Goal: Information Seeking & Learning: Find specific fact

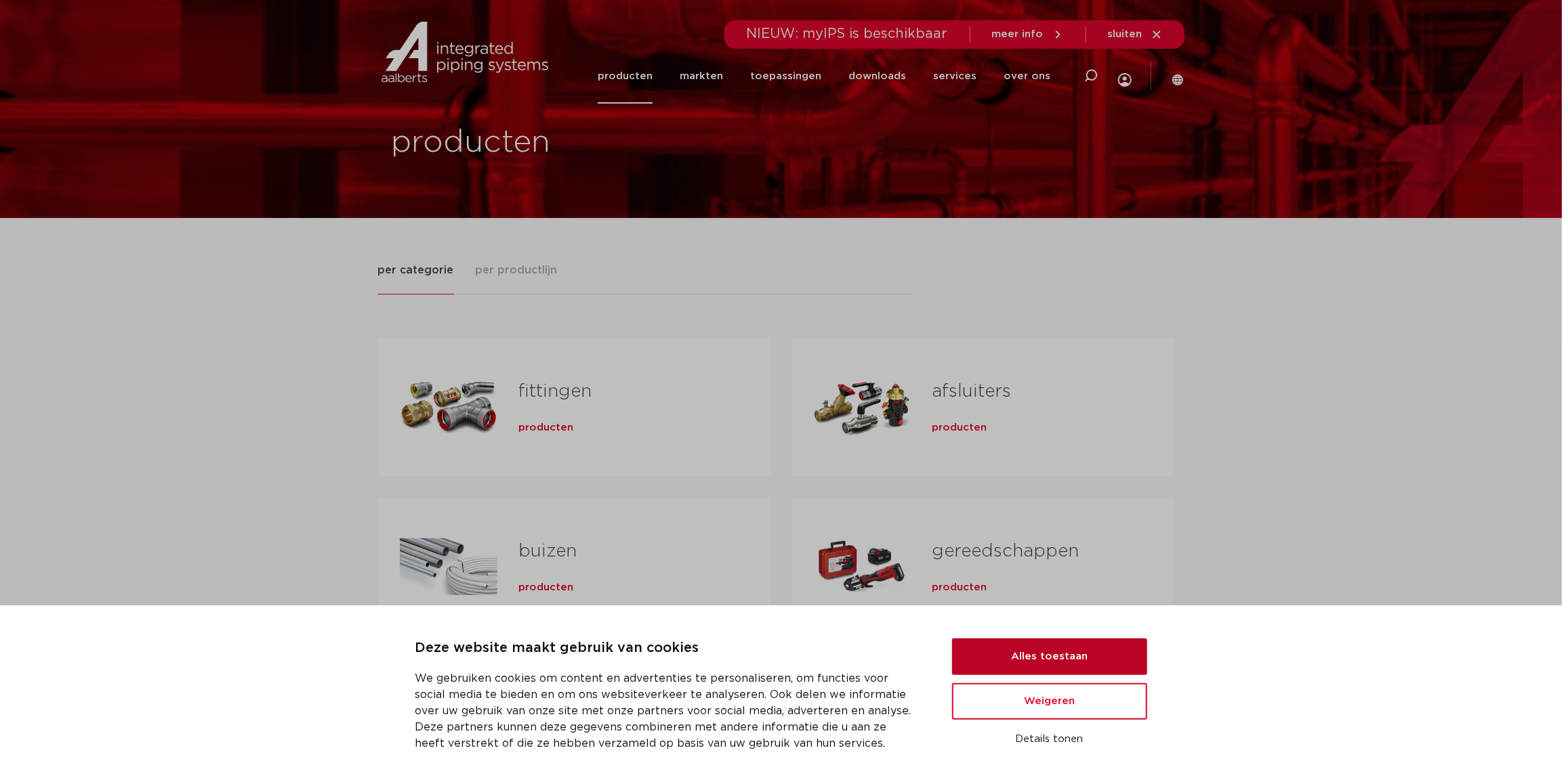
click at [1034, 656] on button "Alles toestaan" at bounding box center [1049, 657] width 195 height 36
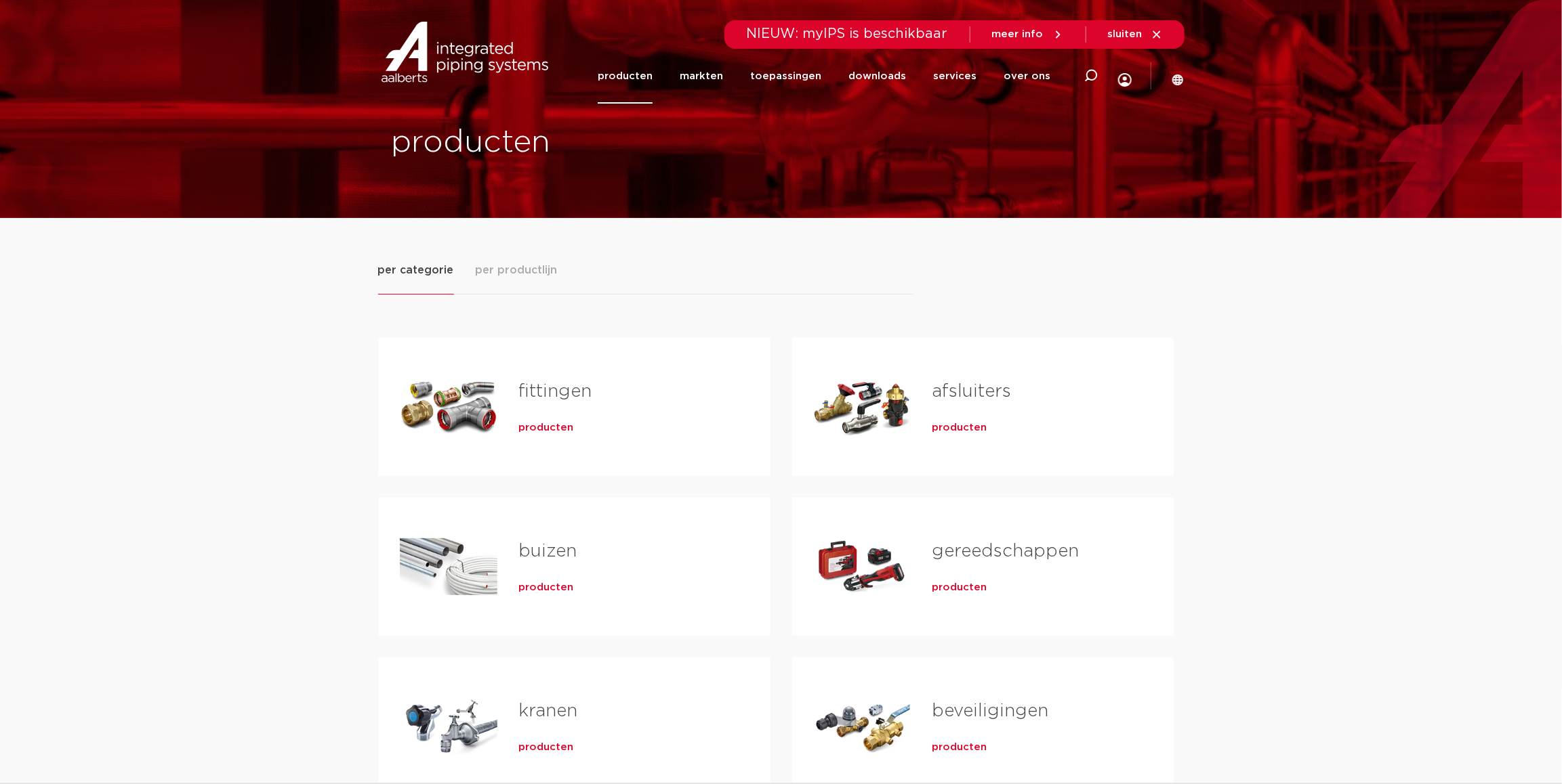
click at [558, 591] on span "producten" at bounding box center [546, 588] width 55 height 14
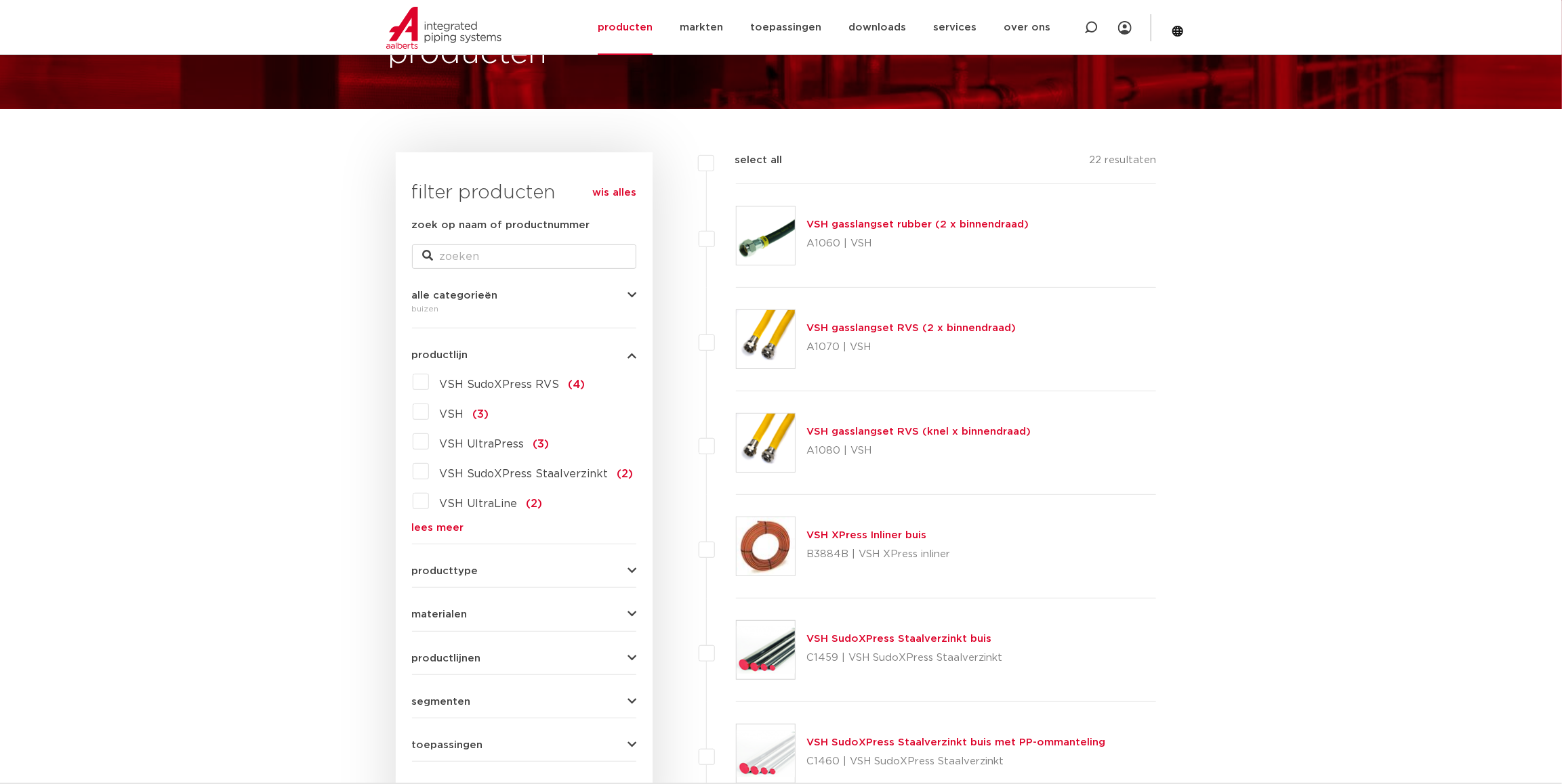
scroll to position [136, 0]
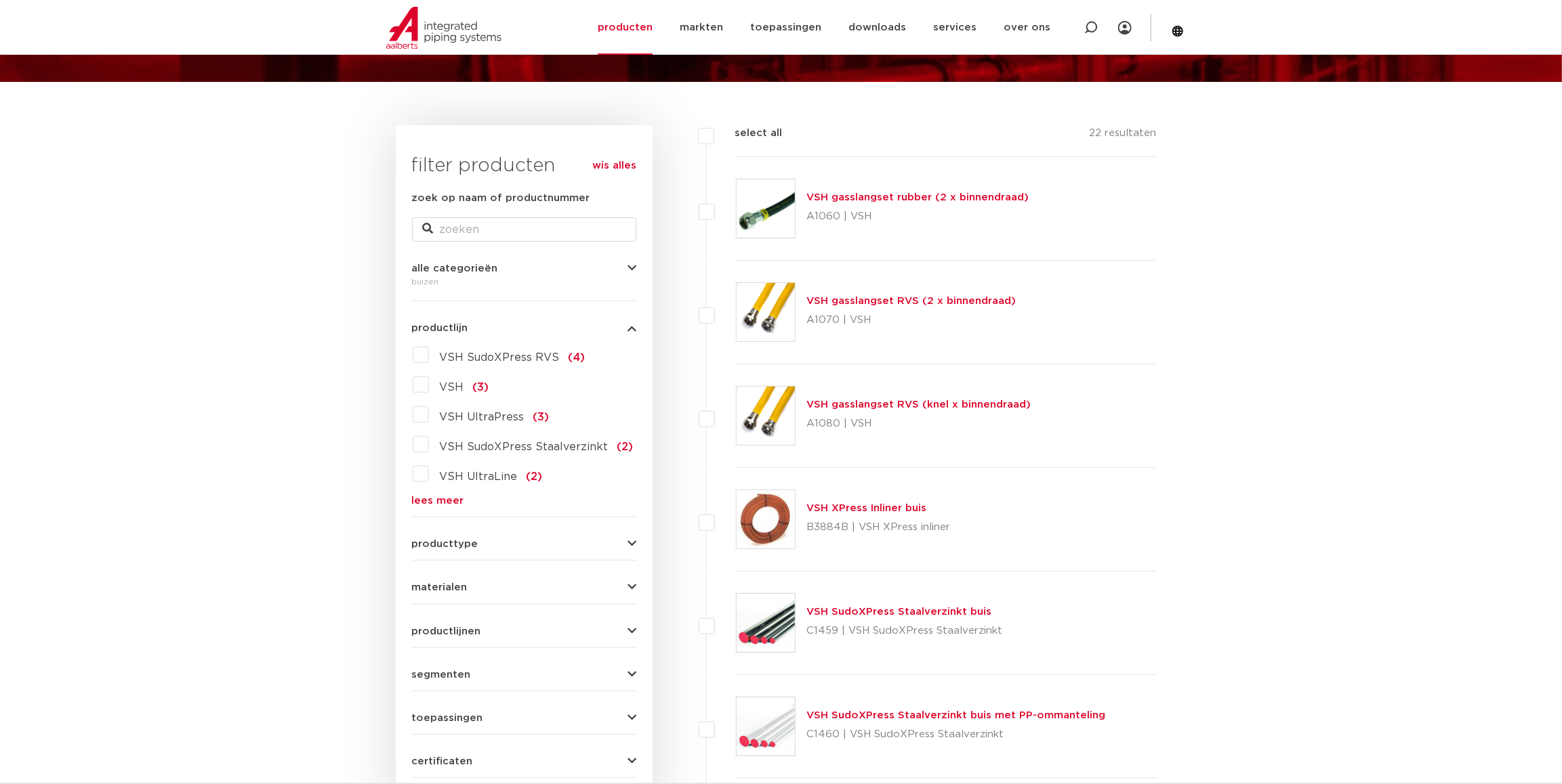
click at [446, 500] on link "lees meer" at bounding box center [524, 501] width 224 height 10
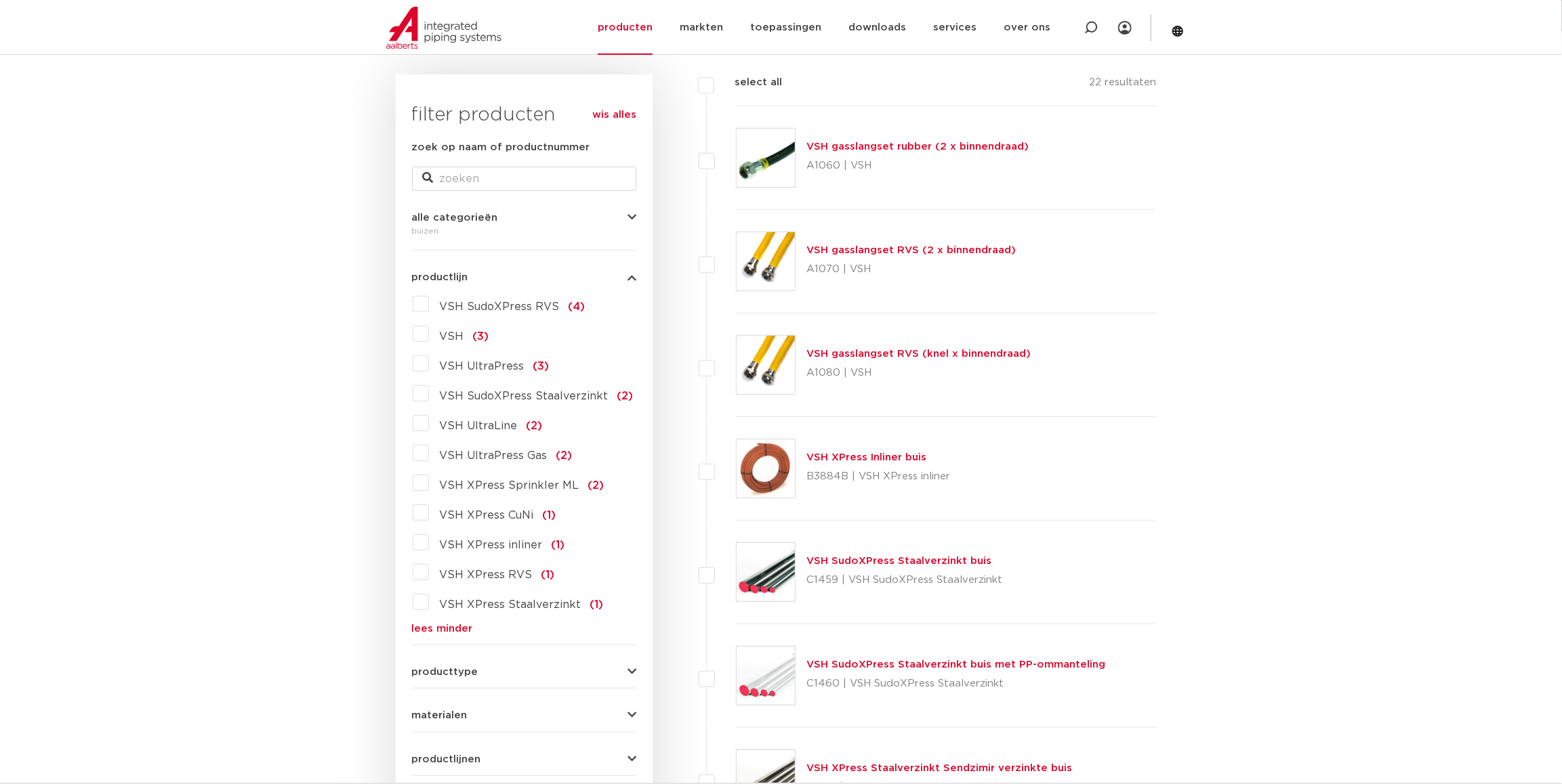
scroll to position [204, 0]
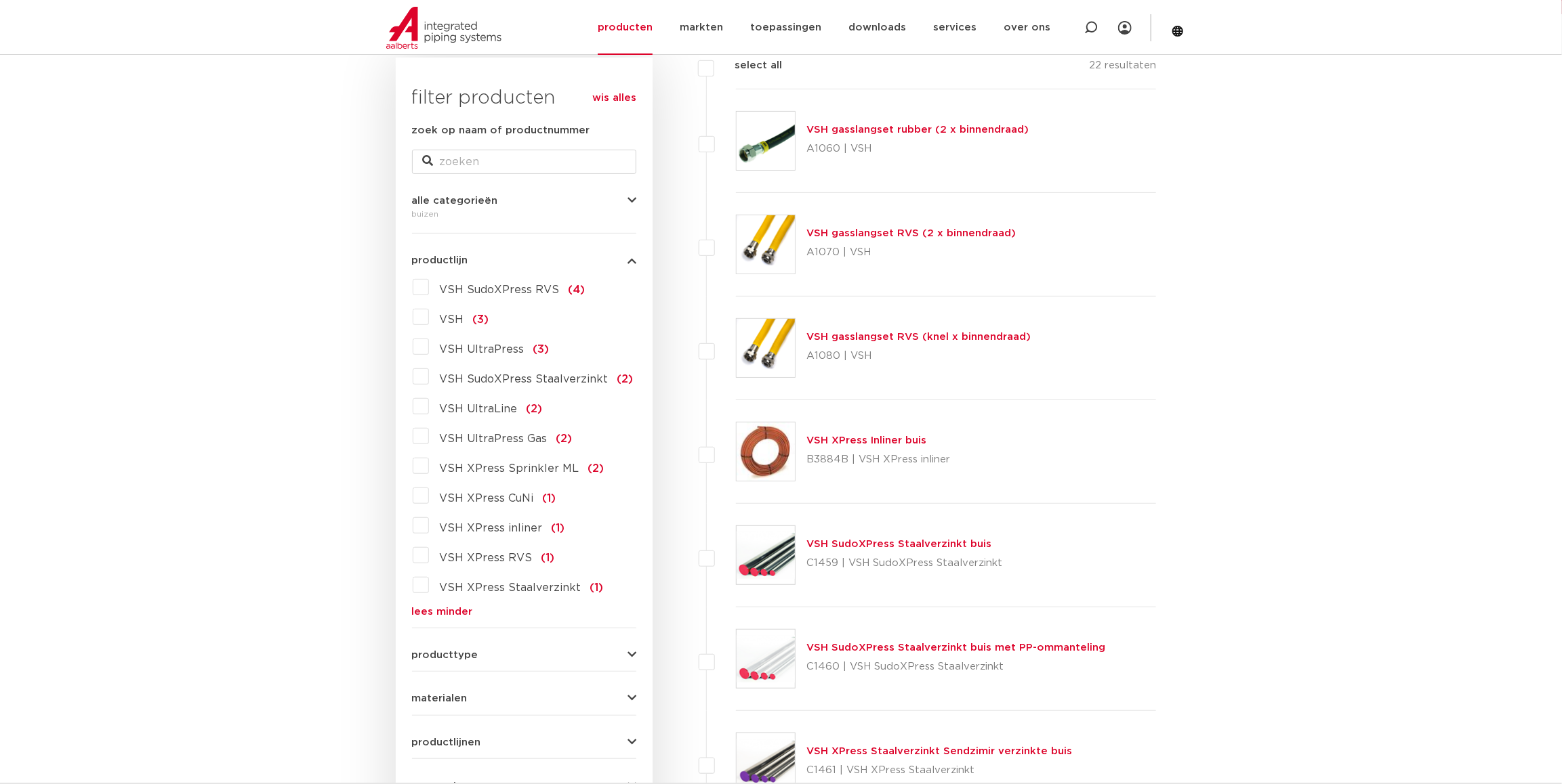
click at [429, 588] on label "VSH XPress Staalverzinkt (1)" at bounding box center [517, 586] width 175 height 22
click at [0, 0] on input "VSH XPress Staalverzinkt (1)" at bounding box center [0, 0] width 0 height 0
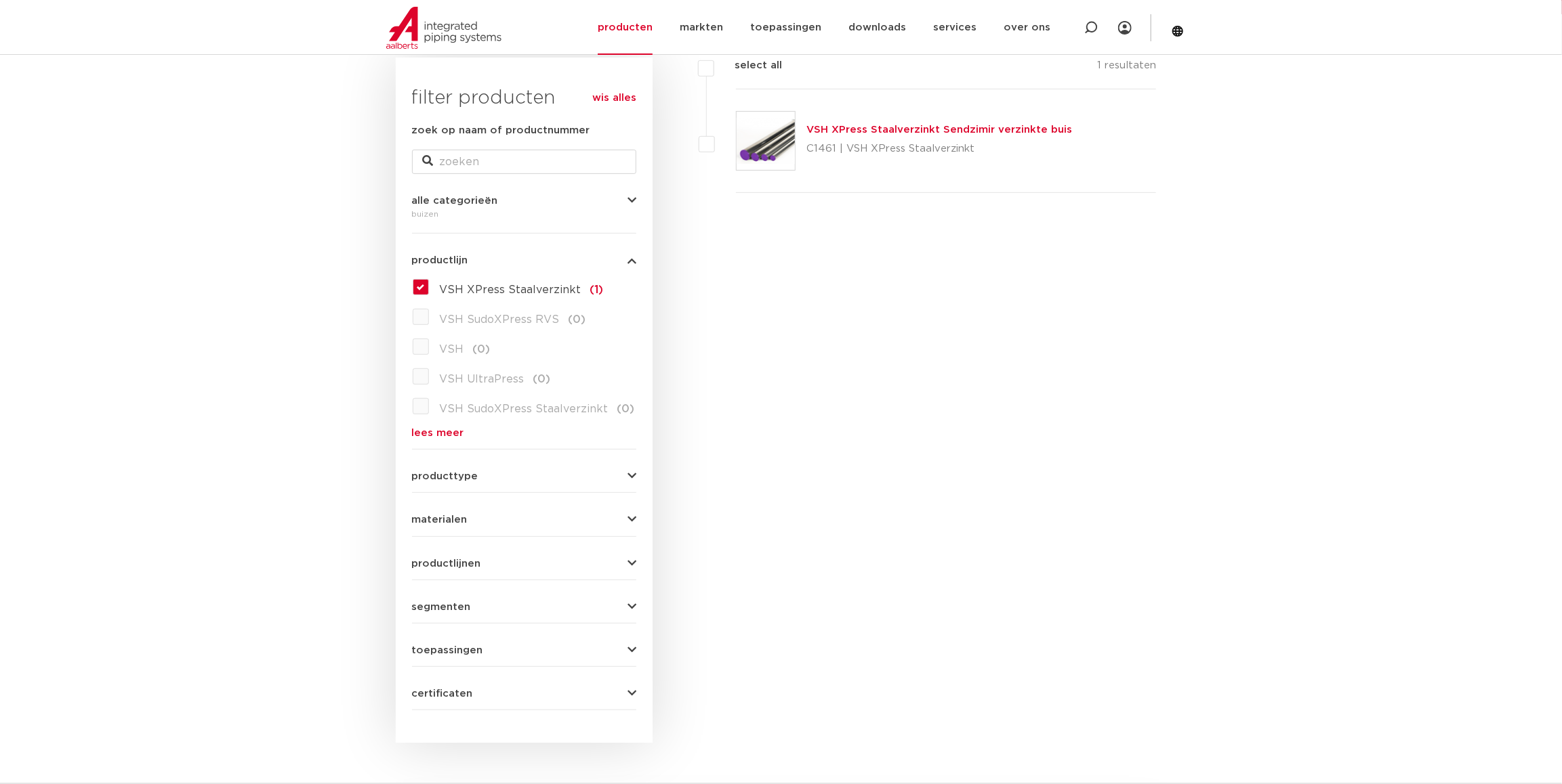
click at [943, 130] on link "VSH XPress Staalverzinkt Sendzimir verzinkte buis" at bounding box center [939, 130] width 266 height 10
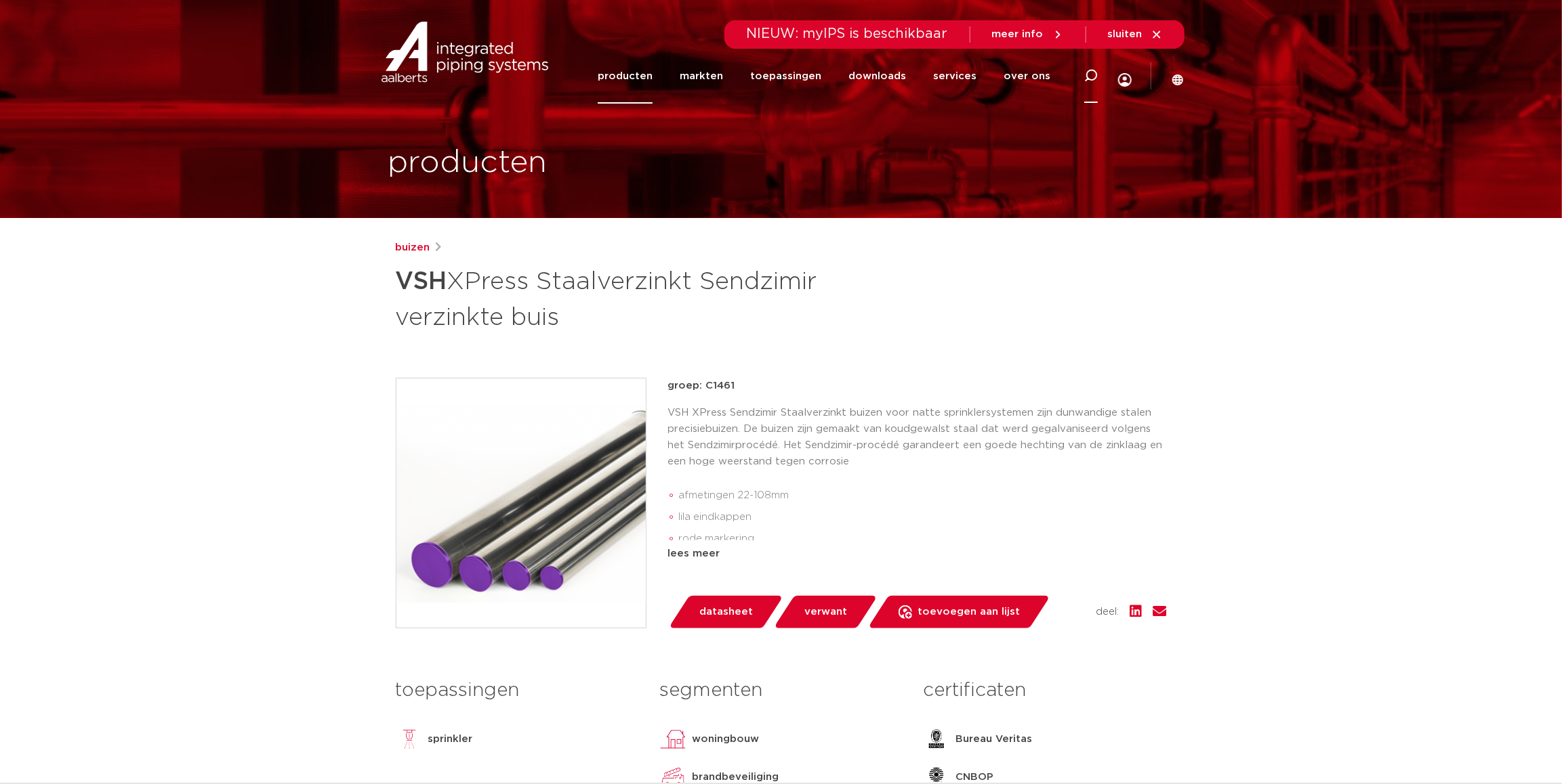
click at [1088, 74] on icon at bounding box center [1091, 76] width 14 height 14
paste input "6241136"
type input "6241136"
click button "Zoeken" at bounding box center [0, 0] width 0 height 0
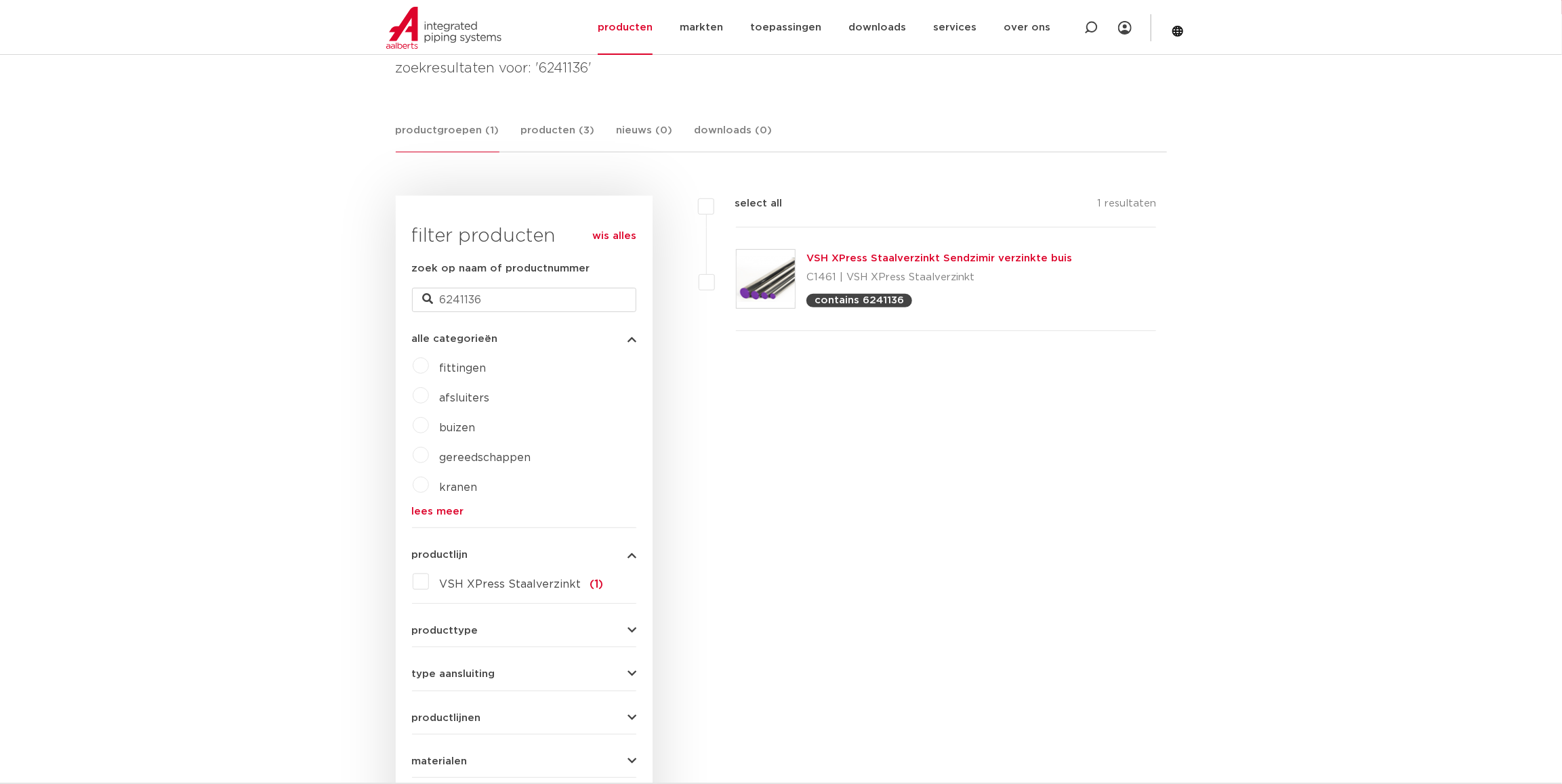
click at [904, 257] on link "VSH XPress Staalverzinkt Sendzimir verzinkte buis" at bounding box center [939, 258] width 266 height 10
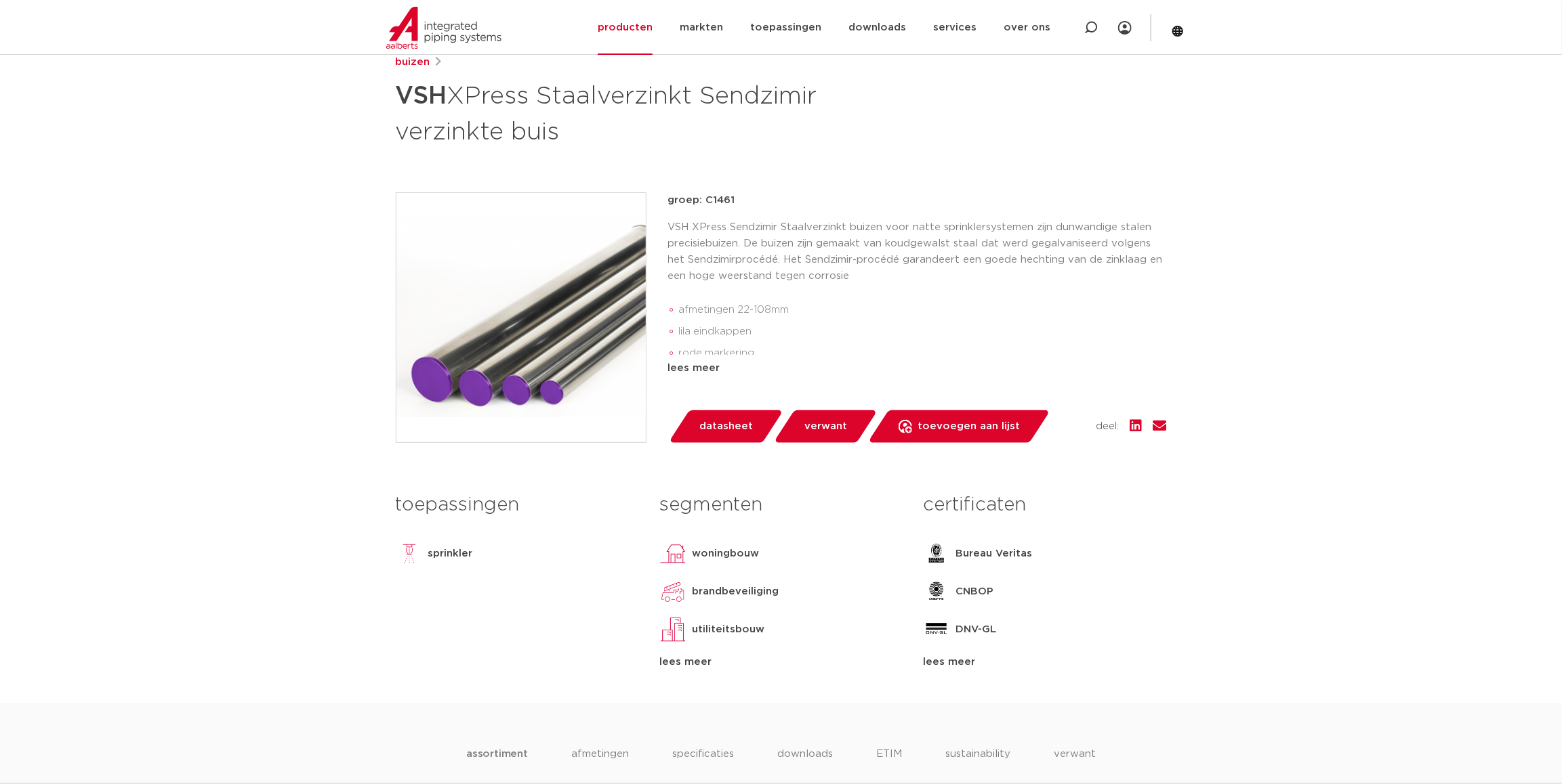
scroll to position [67, 0]
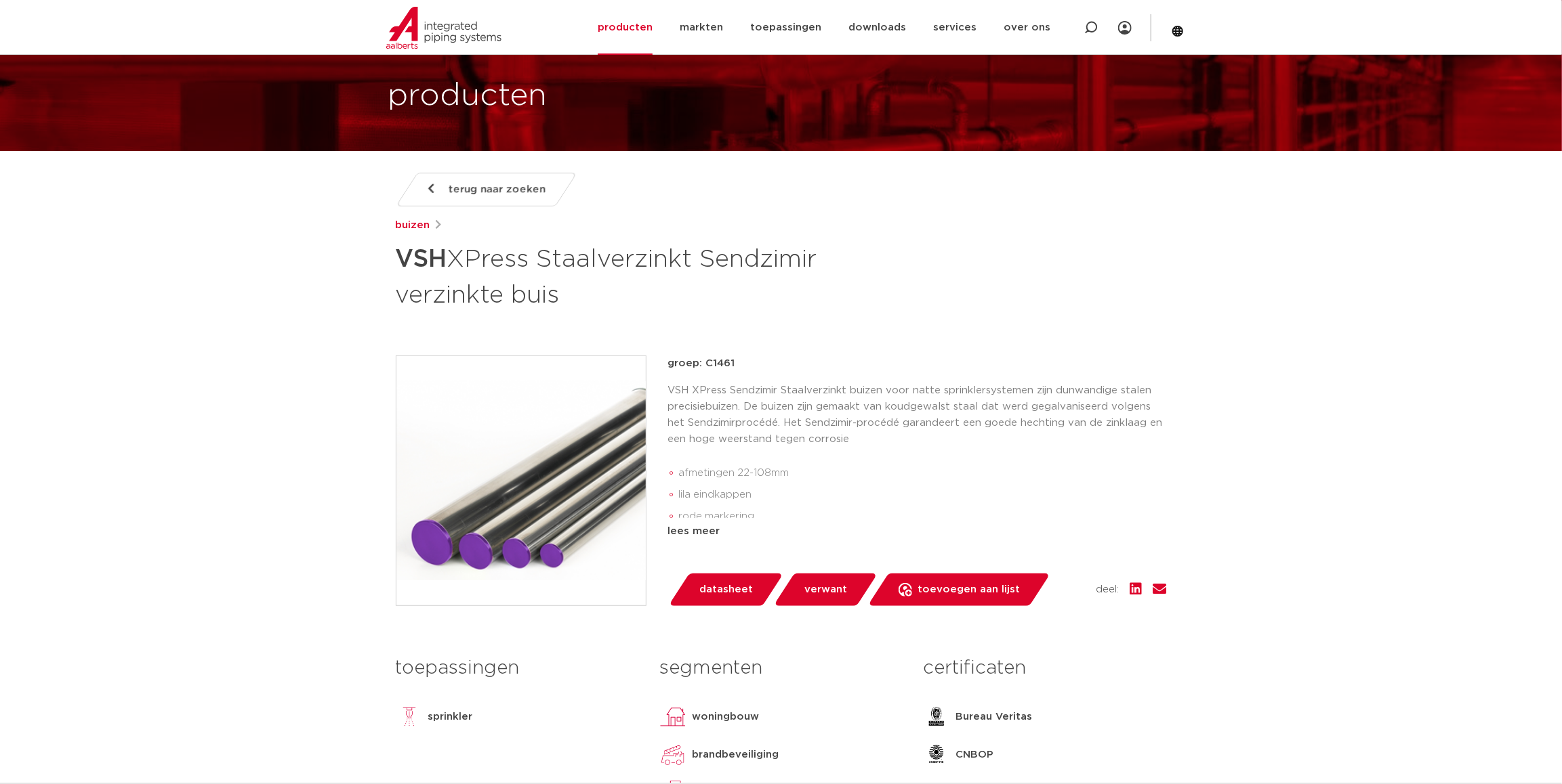
click at [825, 379] on div "groep: C1461 VSH XPress Sendzimir Staalverzinkt buizen voor natte sprinklersyst…" at bounding box center [918, 448] width 499 height 185
drag, startPoint x: 730, startPoint y: 385, endPoint x: 884, endPoint y: 384, distance: 154.0
click at [884, 384] on p "VSH XPress Sendzimir Staalverzinkt buizen voor natte sprinklersystemen zijn dun…" at bounding box center [918, 415] width 499 height 65
copy p "Sendzimir Staalverzinkt buizen"
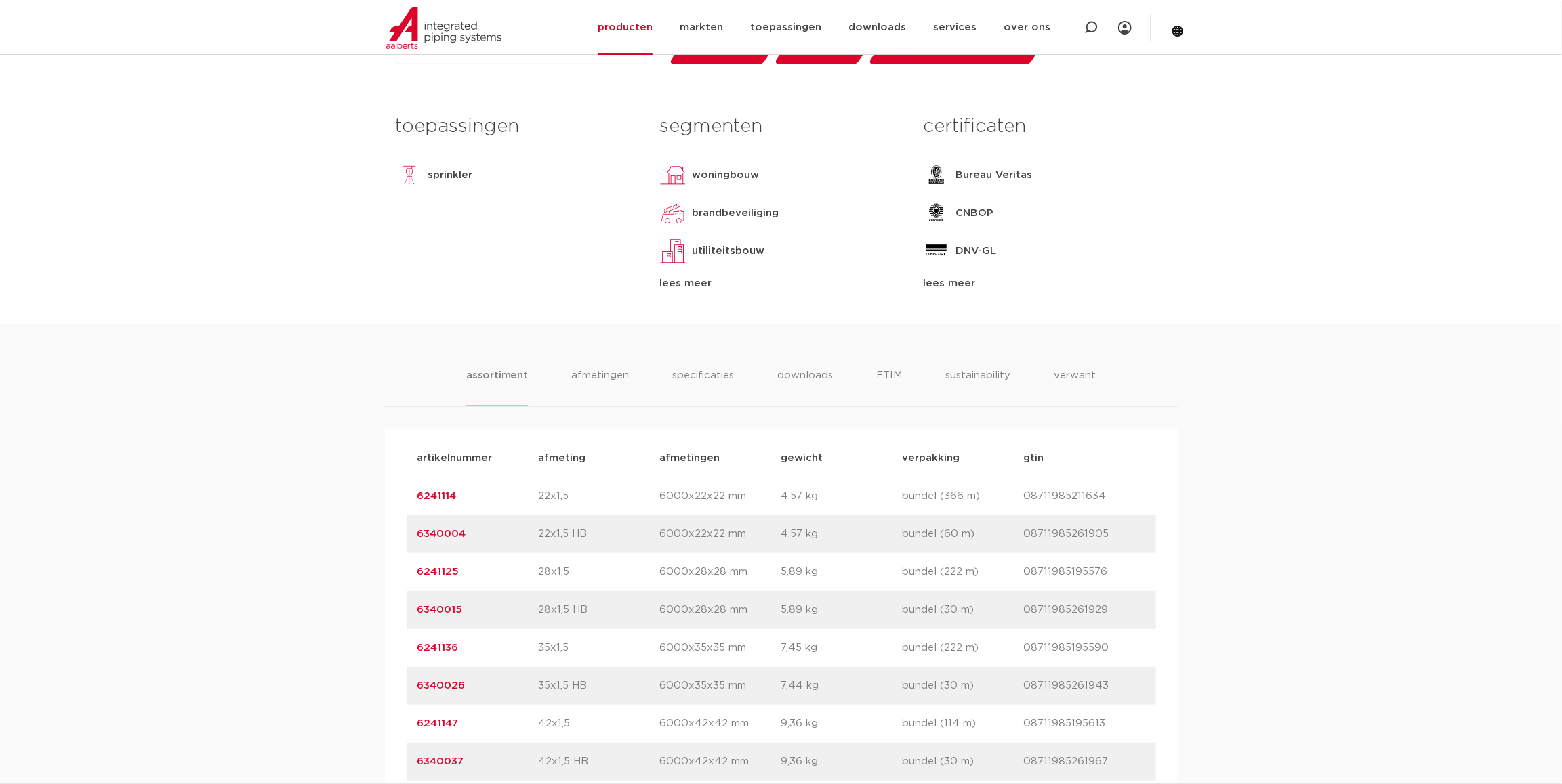
scroll to position [745, 0]
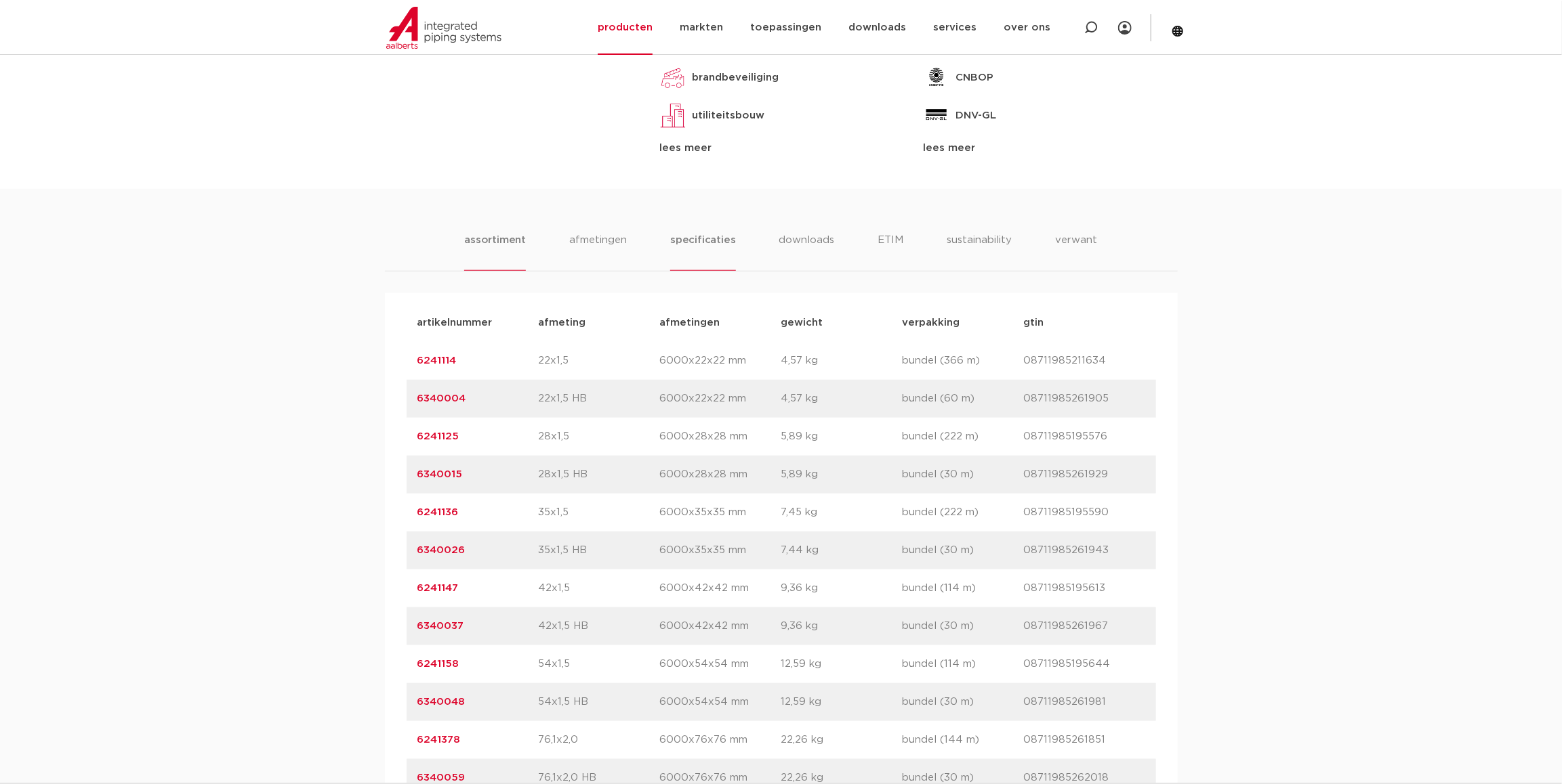
click at [724, 234] on li "specificaties" at bounding box center [703, 252] width 65 height 39
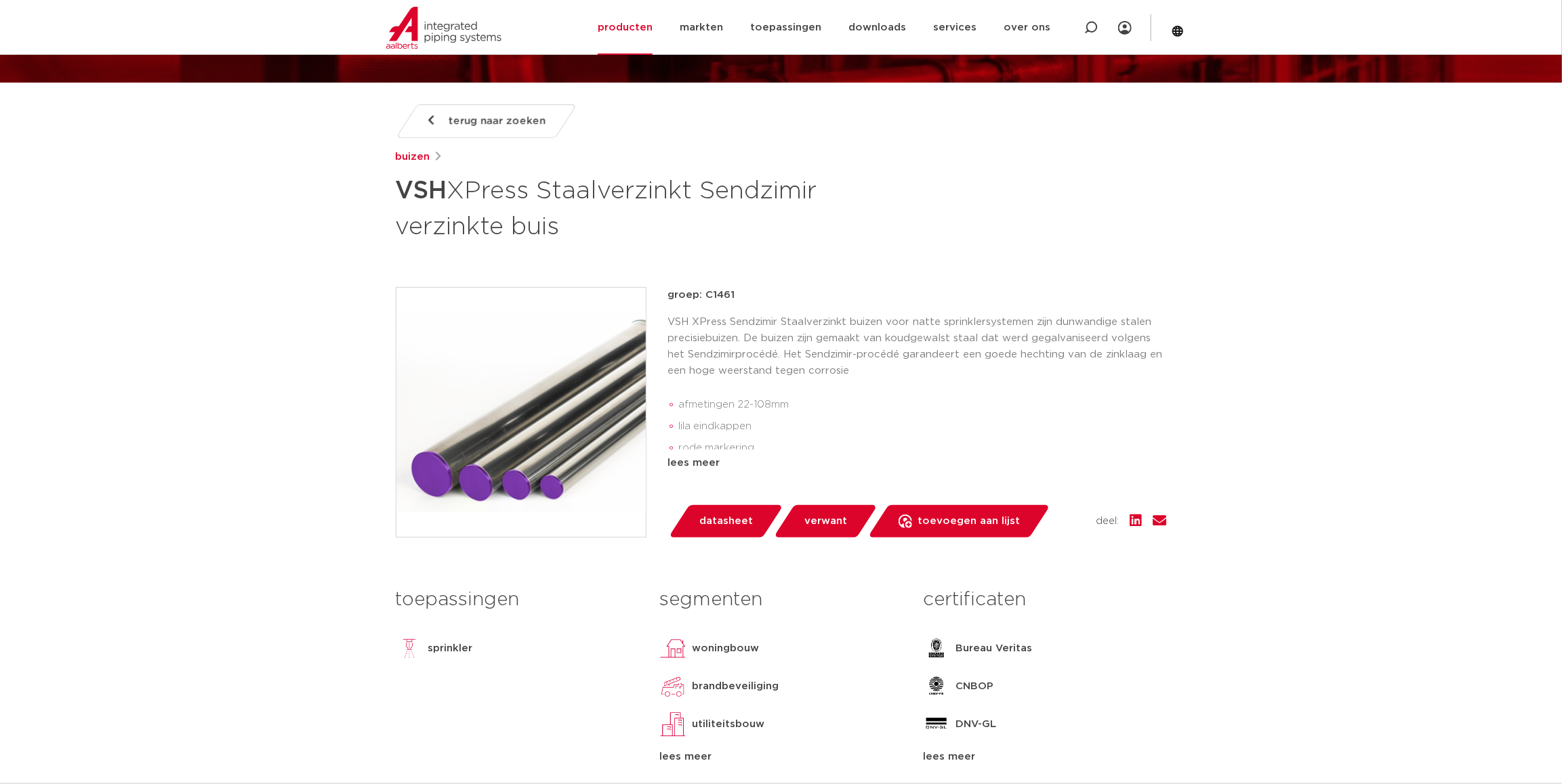
scroll to position [67, 0]
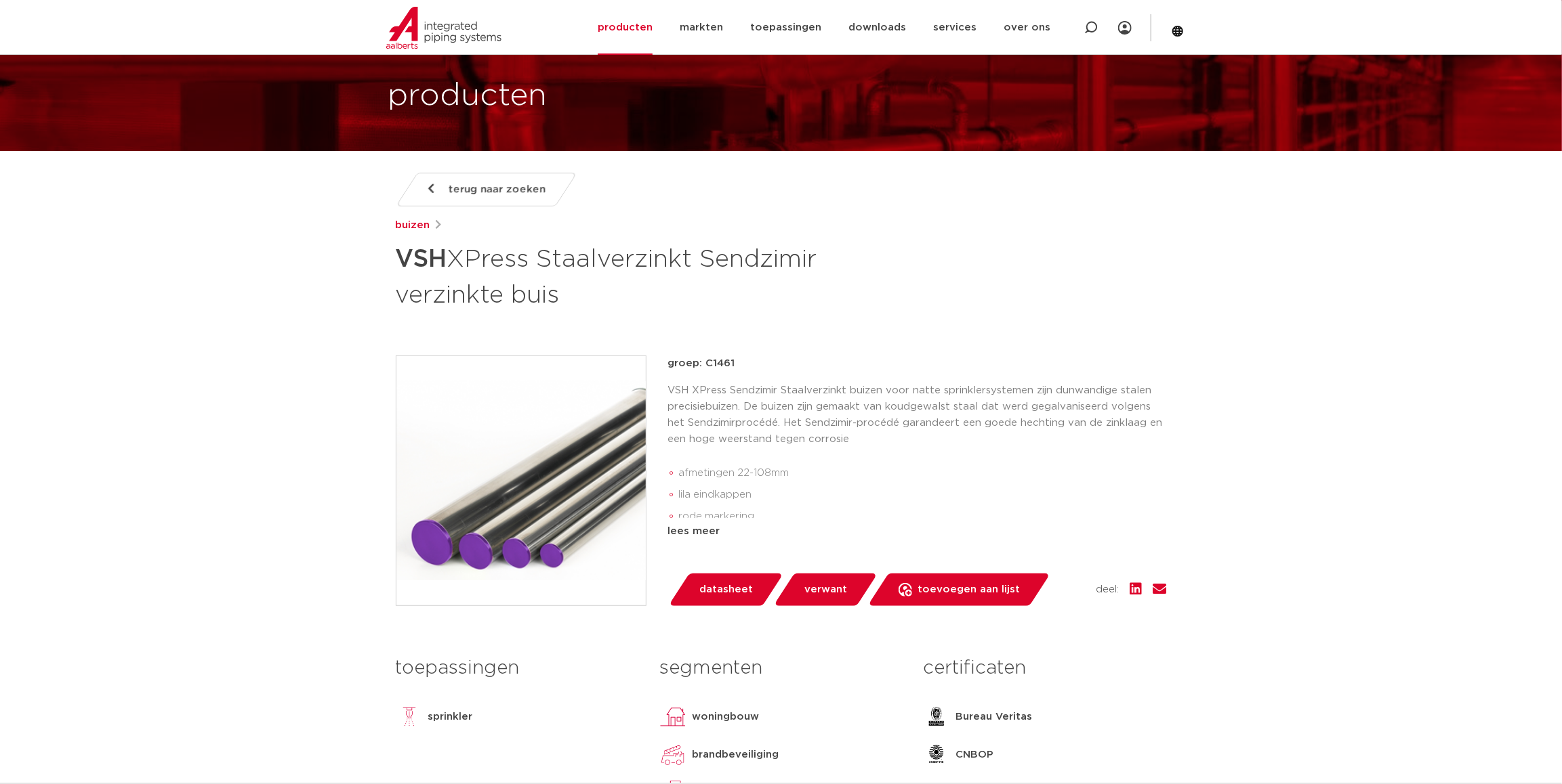
click at [496, 194] on span "terug naar zoeken" at bounding box center [497, 190] width 97 height 22
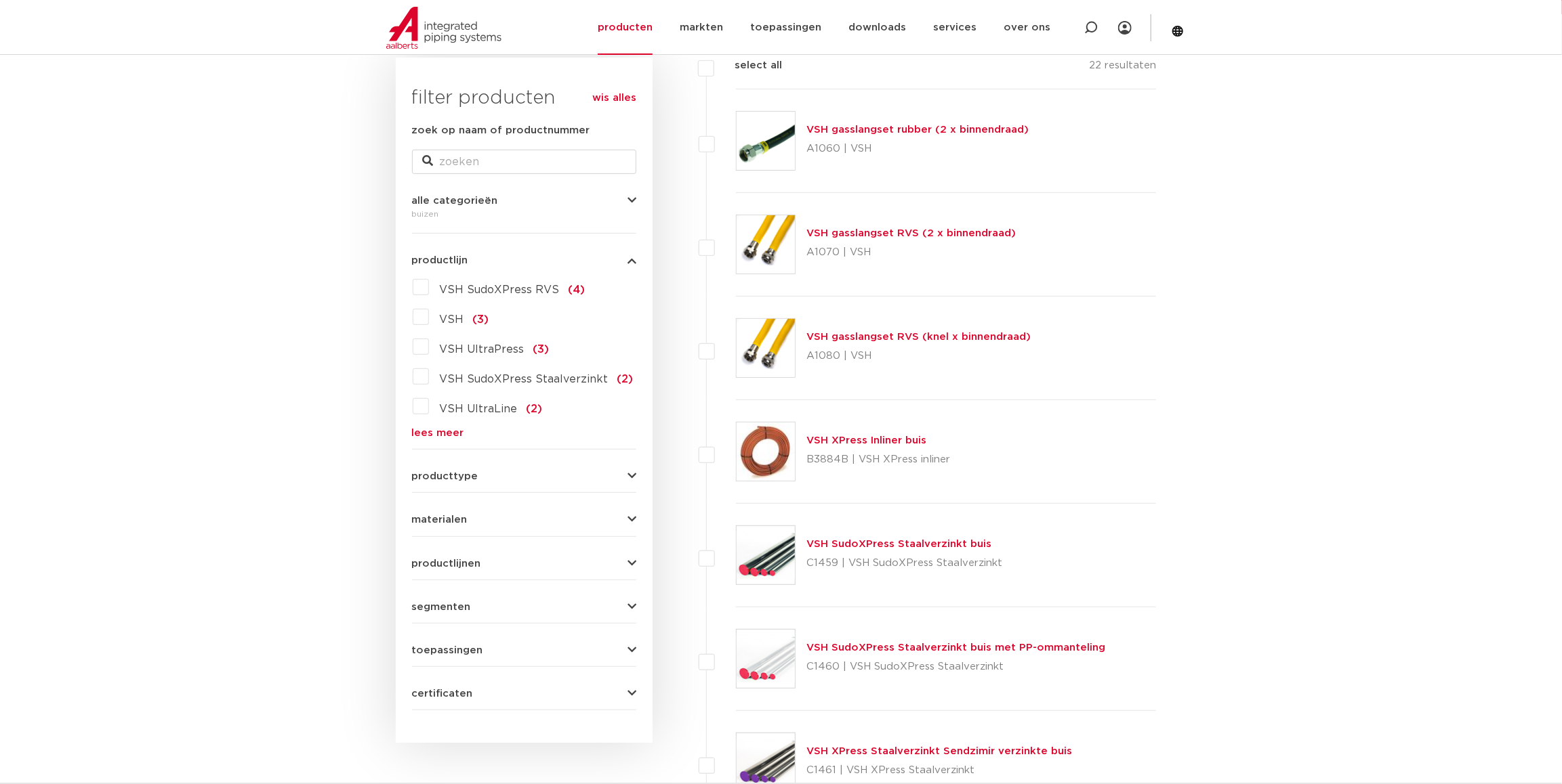
click at [453, 432] on link "lees meer" at bounding box center [524, 433] width 224 height 10
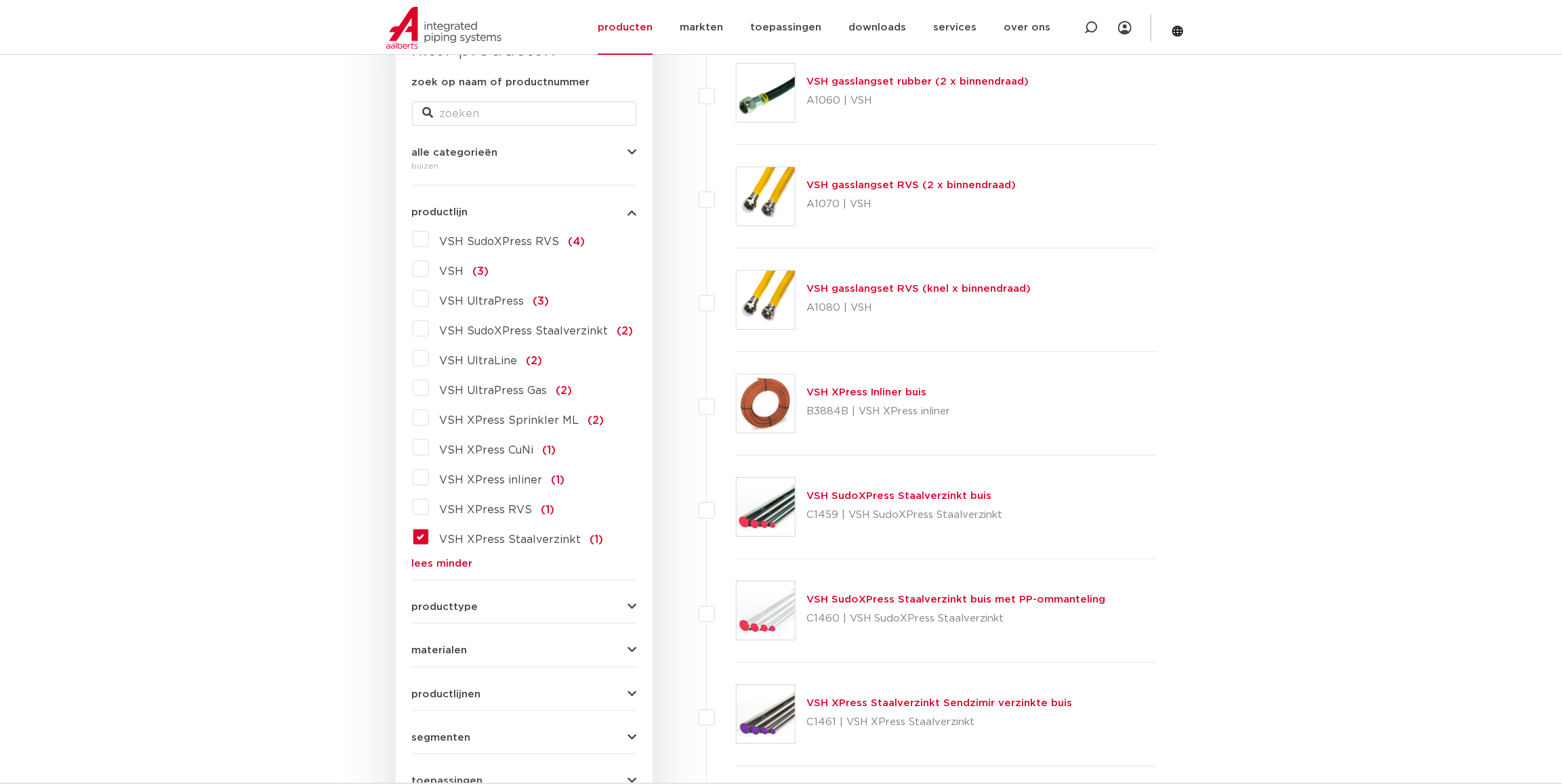
scroll to position [271, 0]
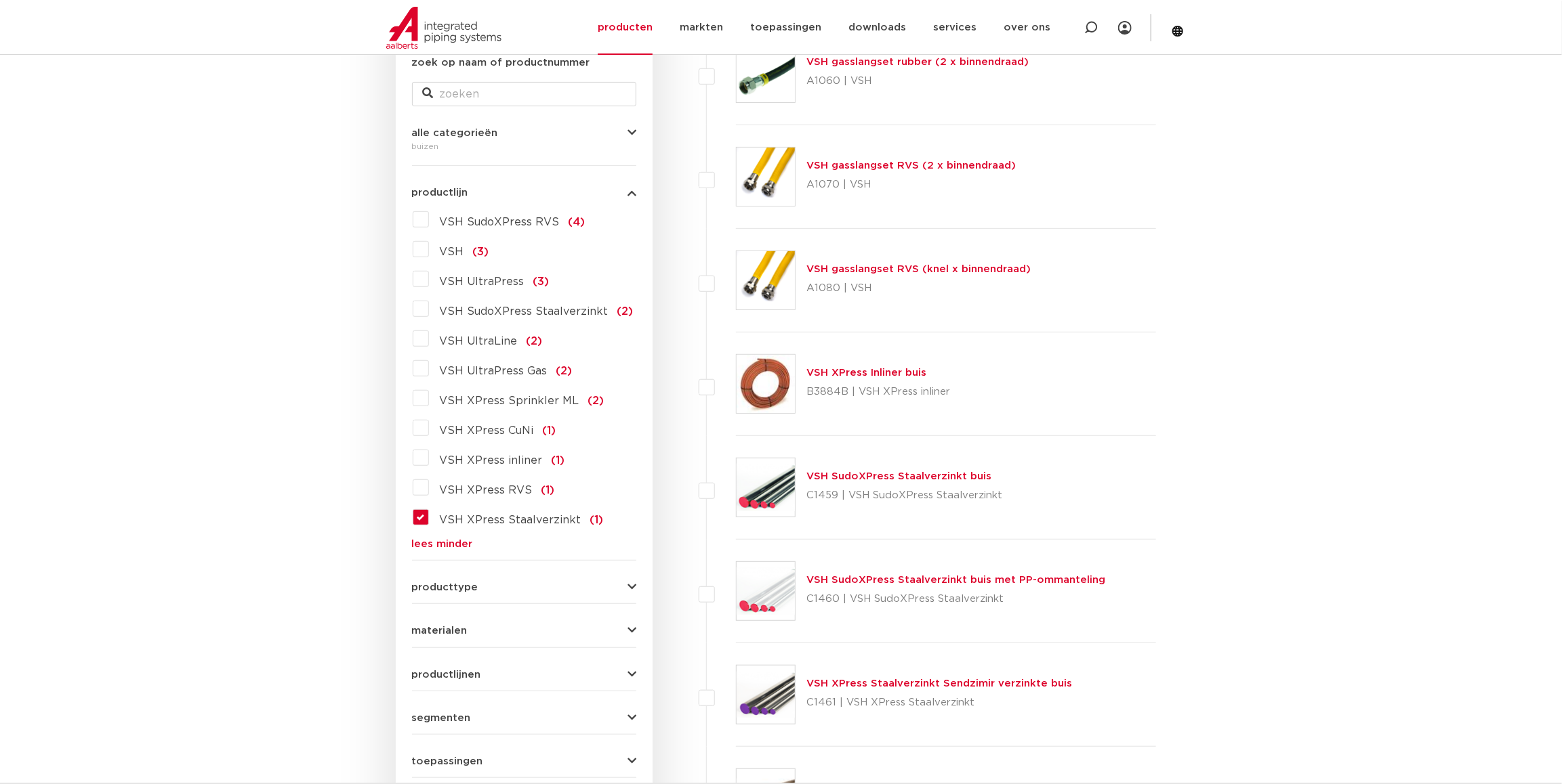
click at [467, 583] on span "producttype" at bounding box center [445, 588] width 66 height 10
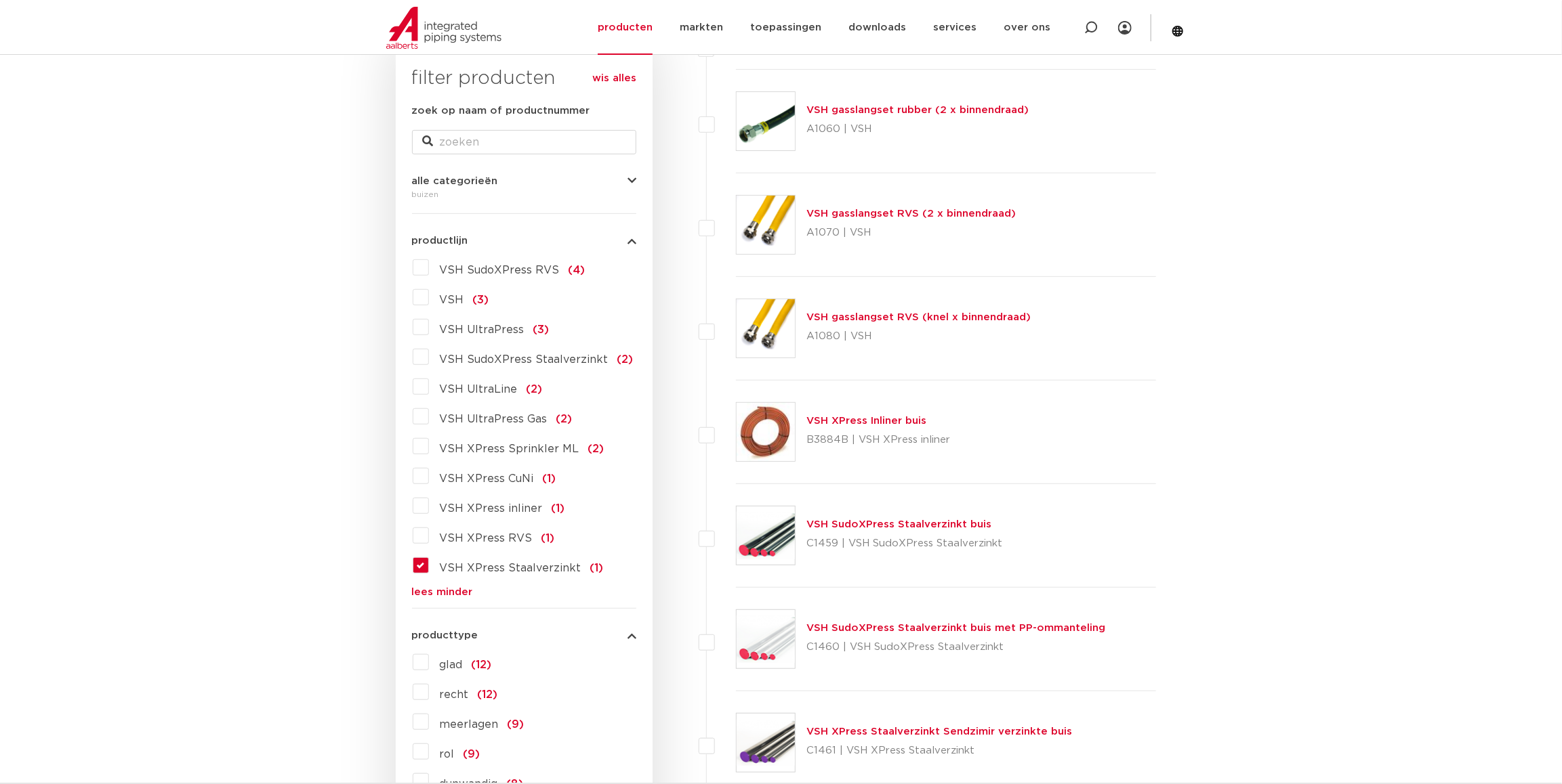
scroll to position [136, 0]
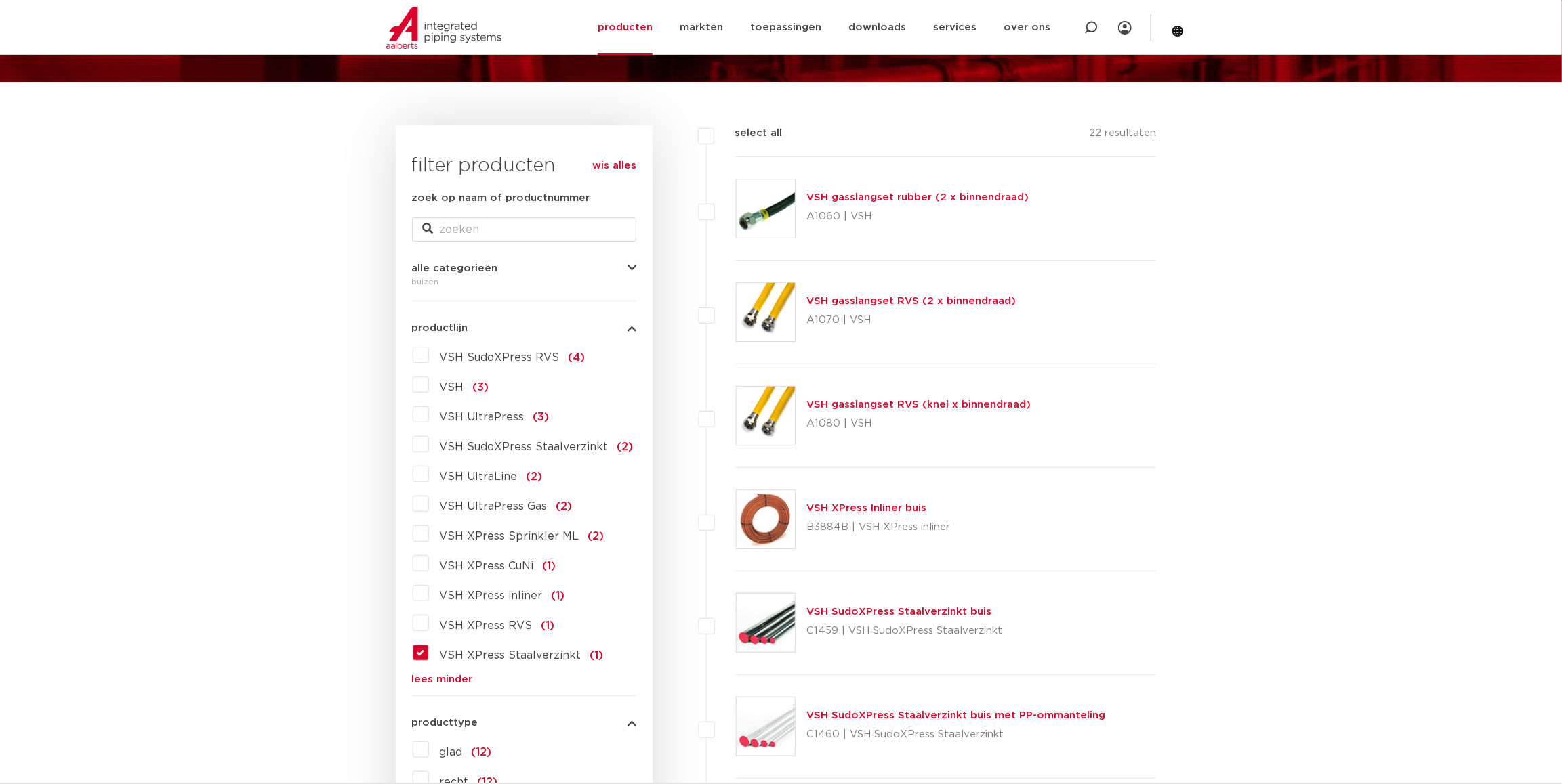
click at [627, 162] on link "wis alles" at bounding box center [614, 166] width 44 height 16
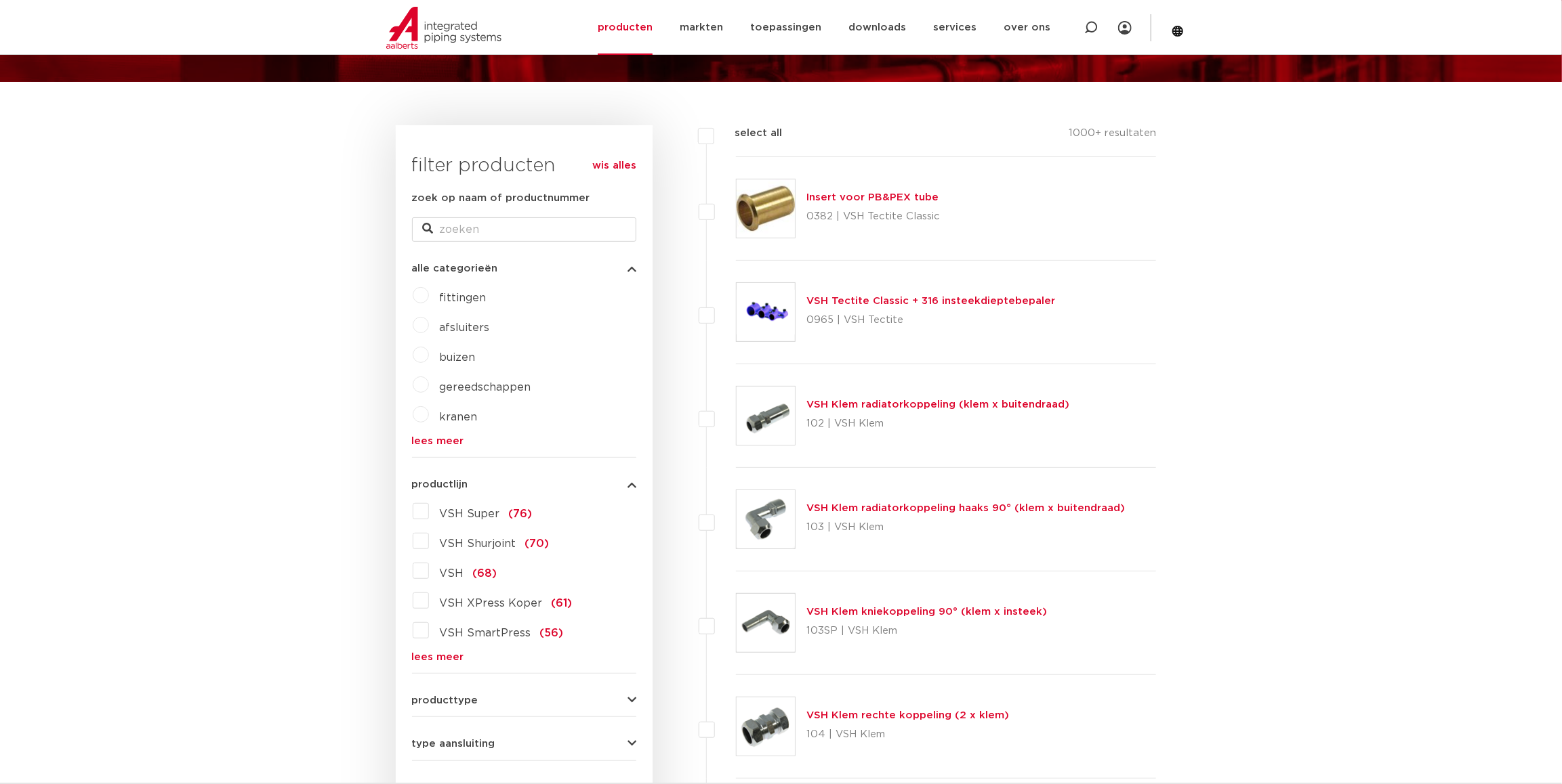
click at [438, 653] on link "lees meer" at bounding box center [524, 657] width 224 height 10
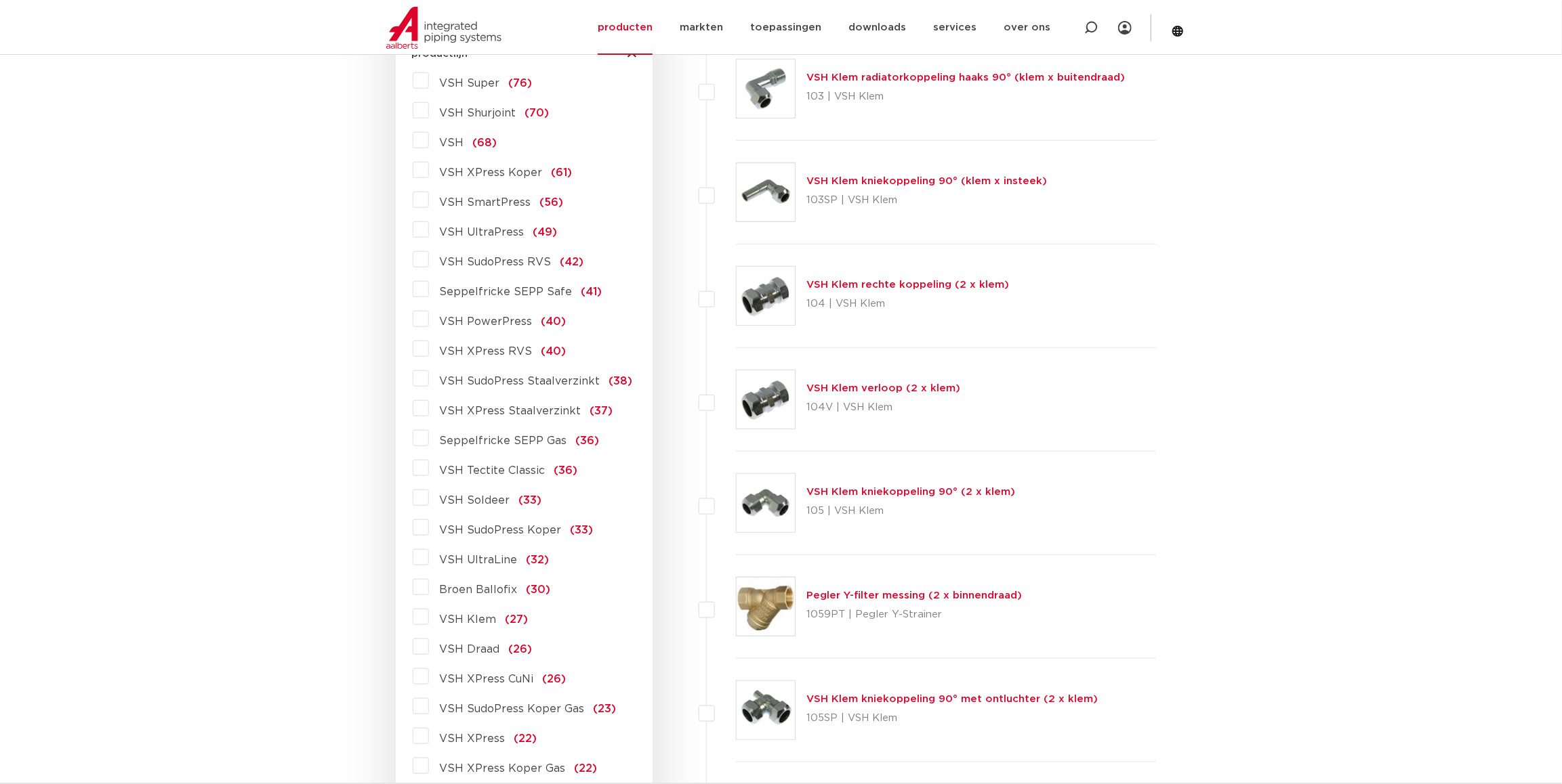
scroll to position [678, 0]
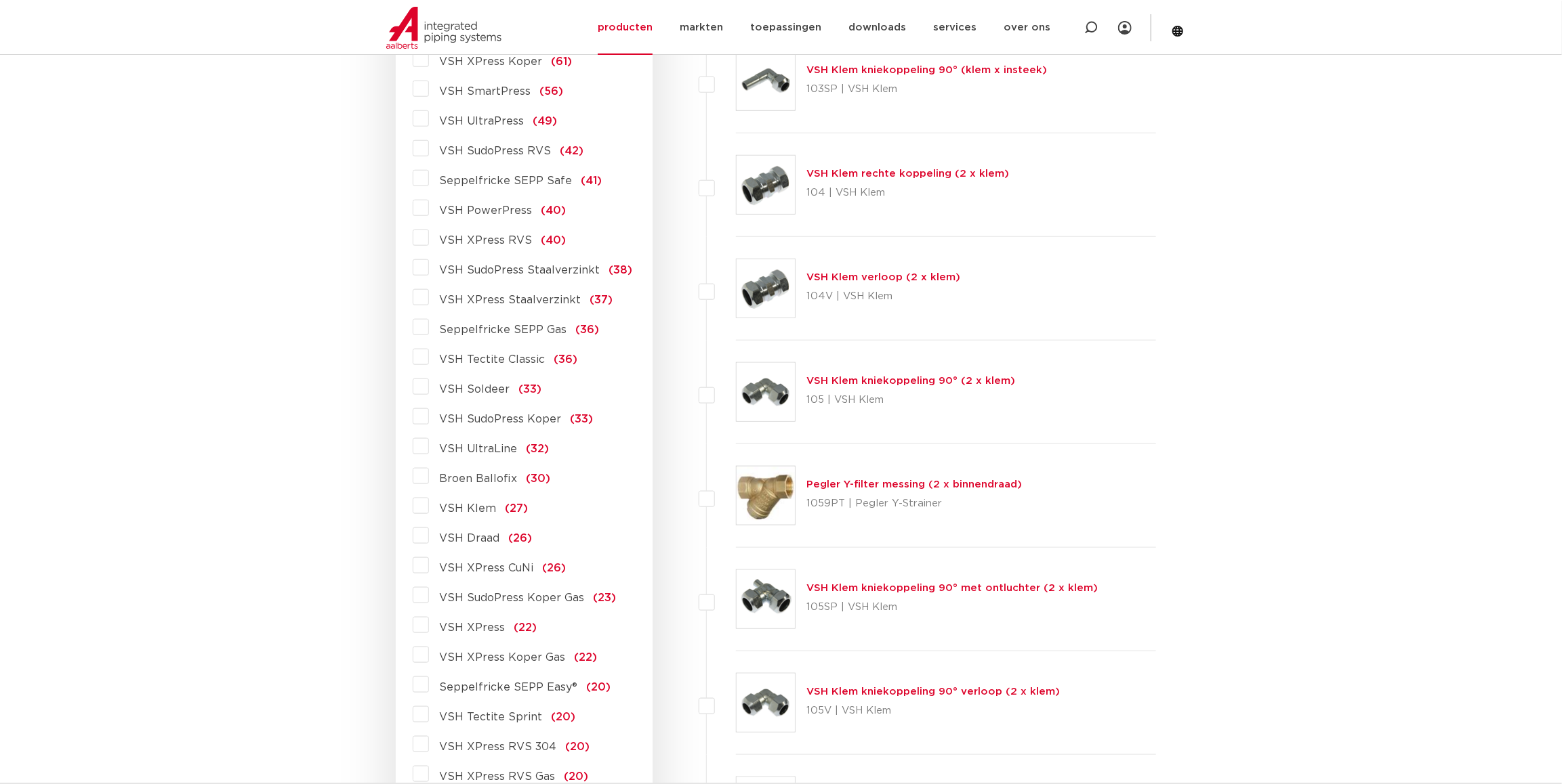
click at [490, 300] on span "VSH XPress Staalverzinkt" at bounding box center [511, 300] width 142 height 11
click at [0, 0] on input "VSH XPress Staalverzinkt (37)" at bounding box center [0, 0] width 0 height 0
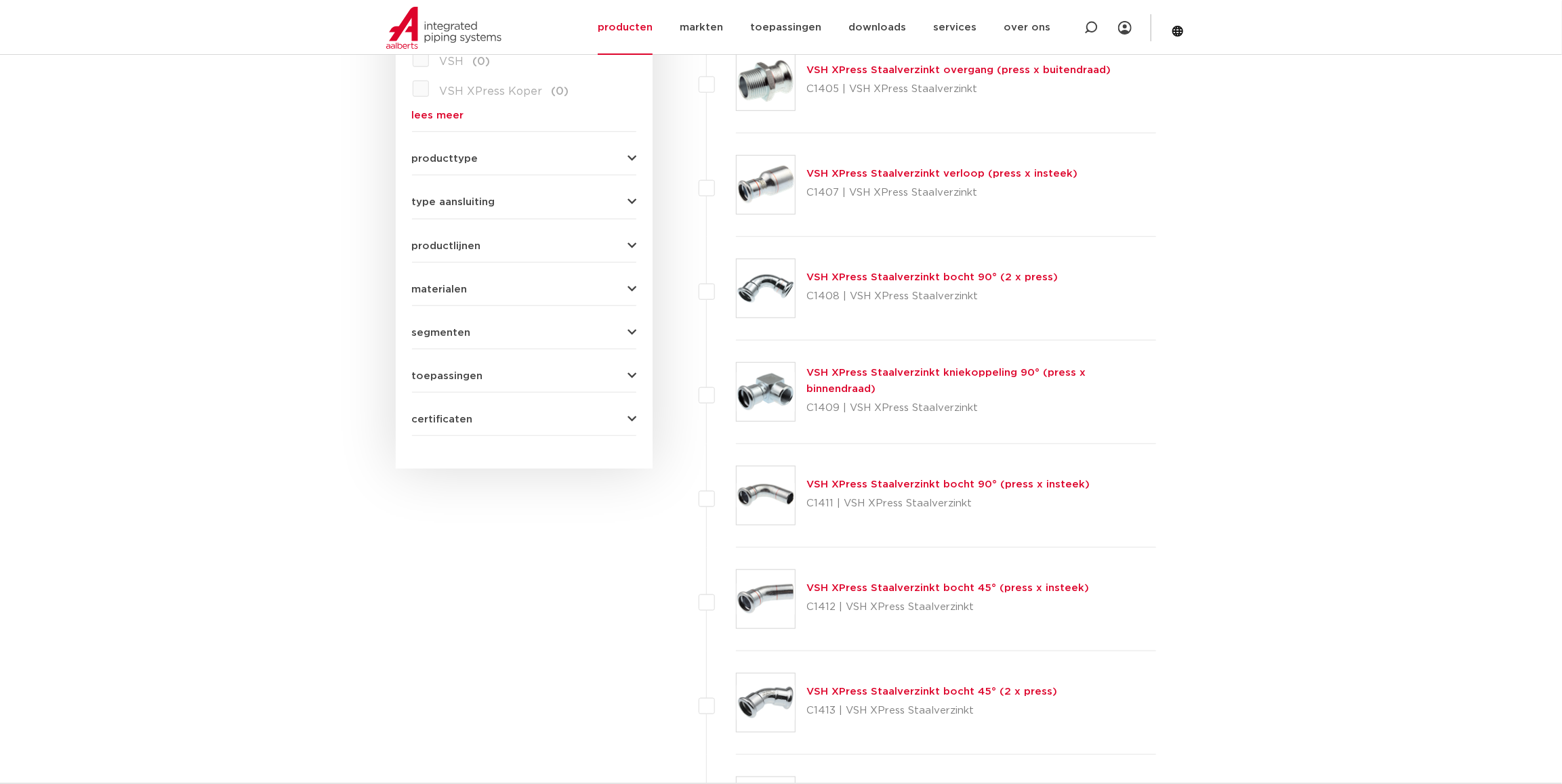
scroll to position [610, 0]
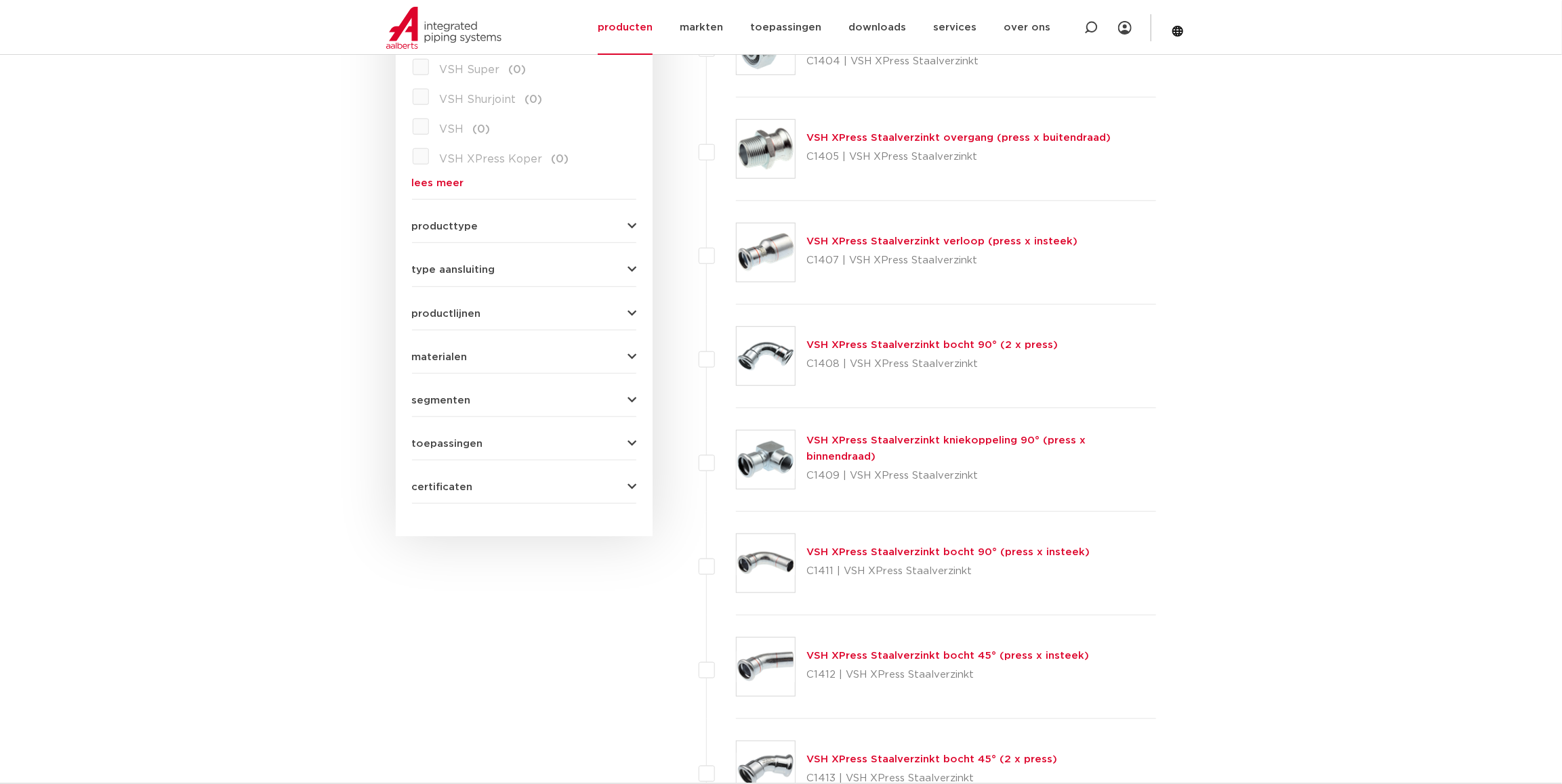
click at [958, 238] on link "VSH XPress Staalverzinkt verloop (press x insteek)" at bounding box center [941, 241] width 271 height 10
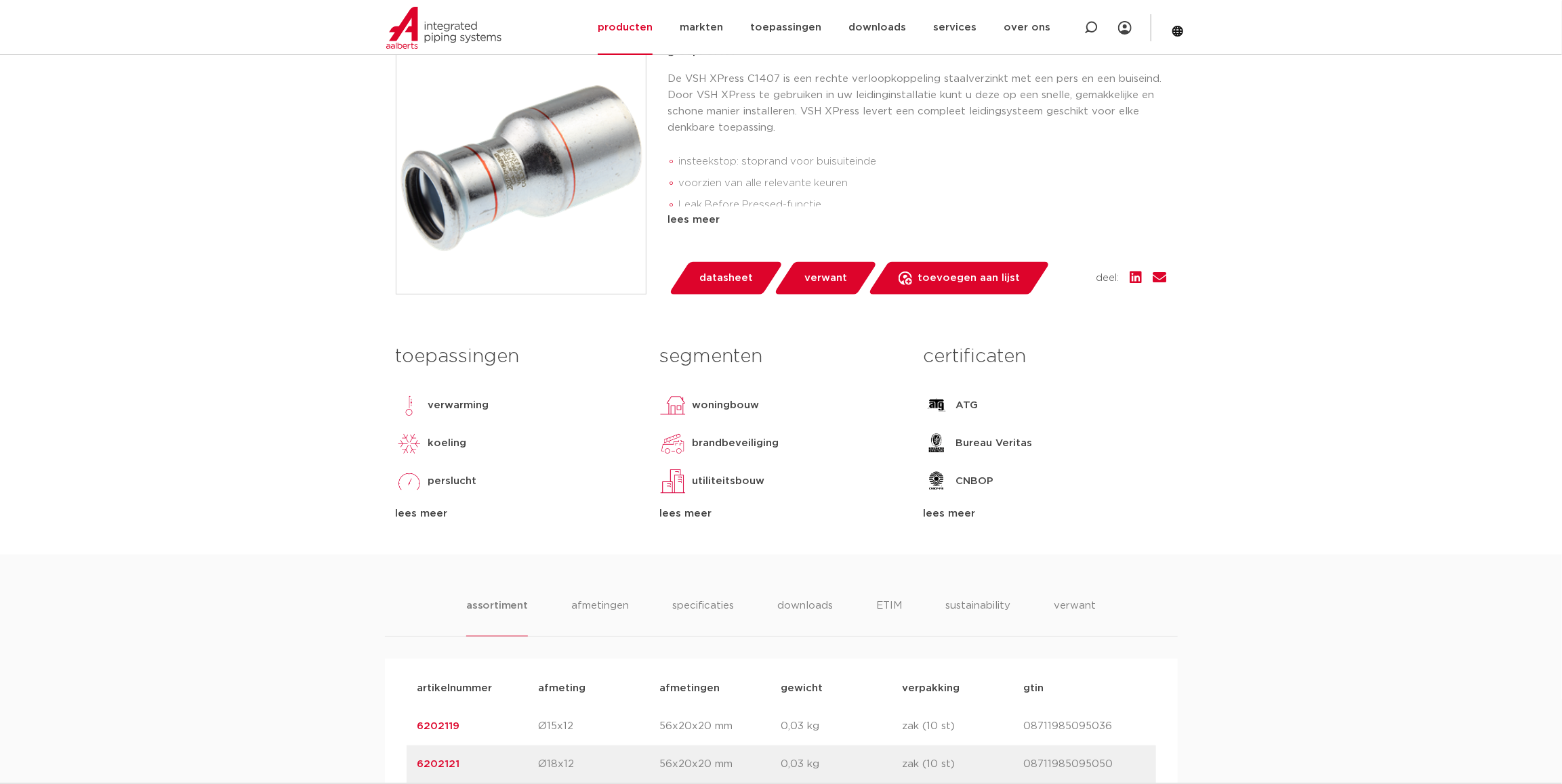
scroll to position [405, 0]
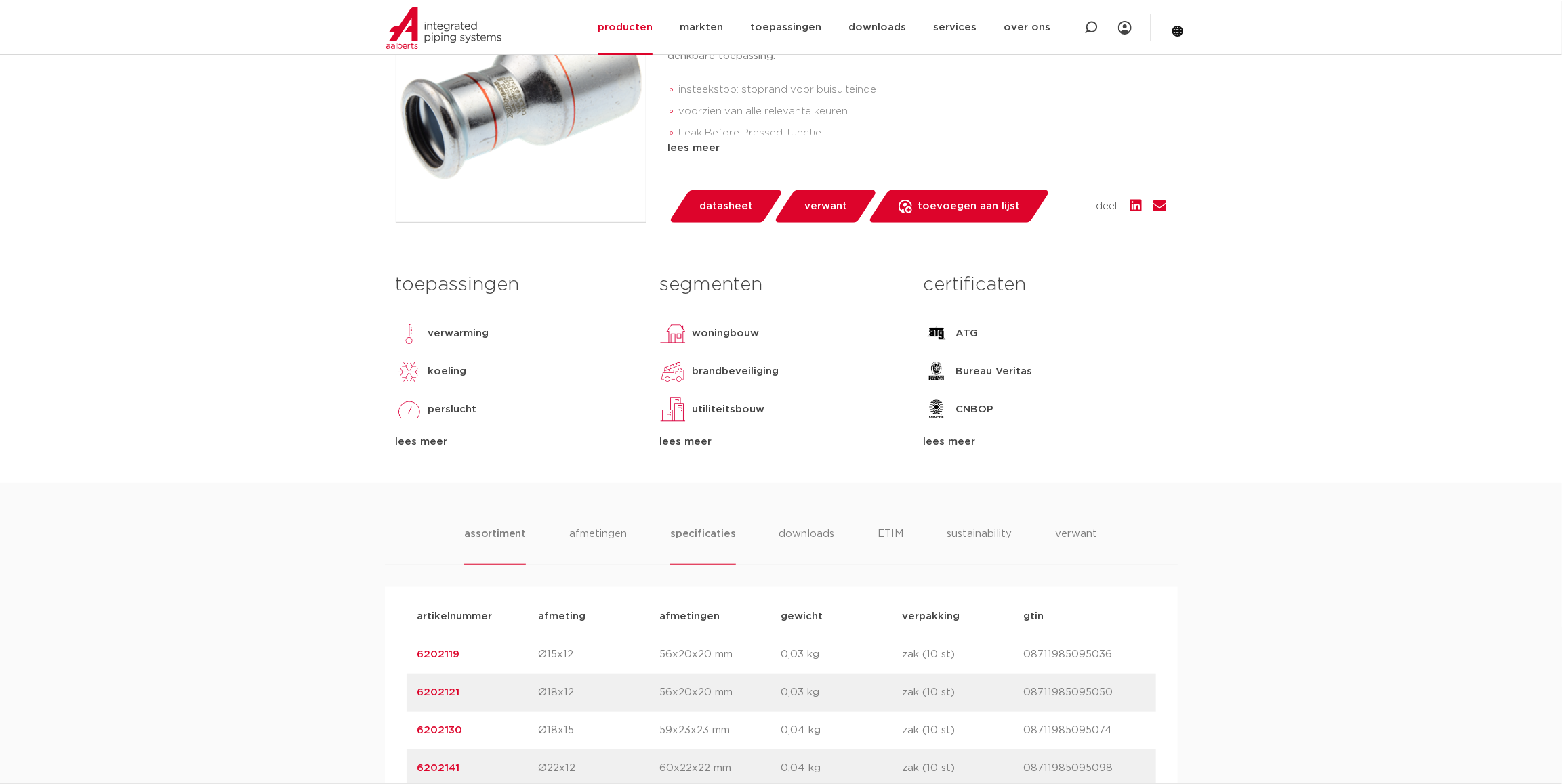
click at [687, 538] on li "specificaties" at bounding box center [703, 546] width 65 height 39
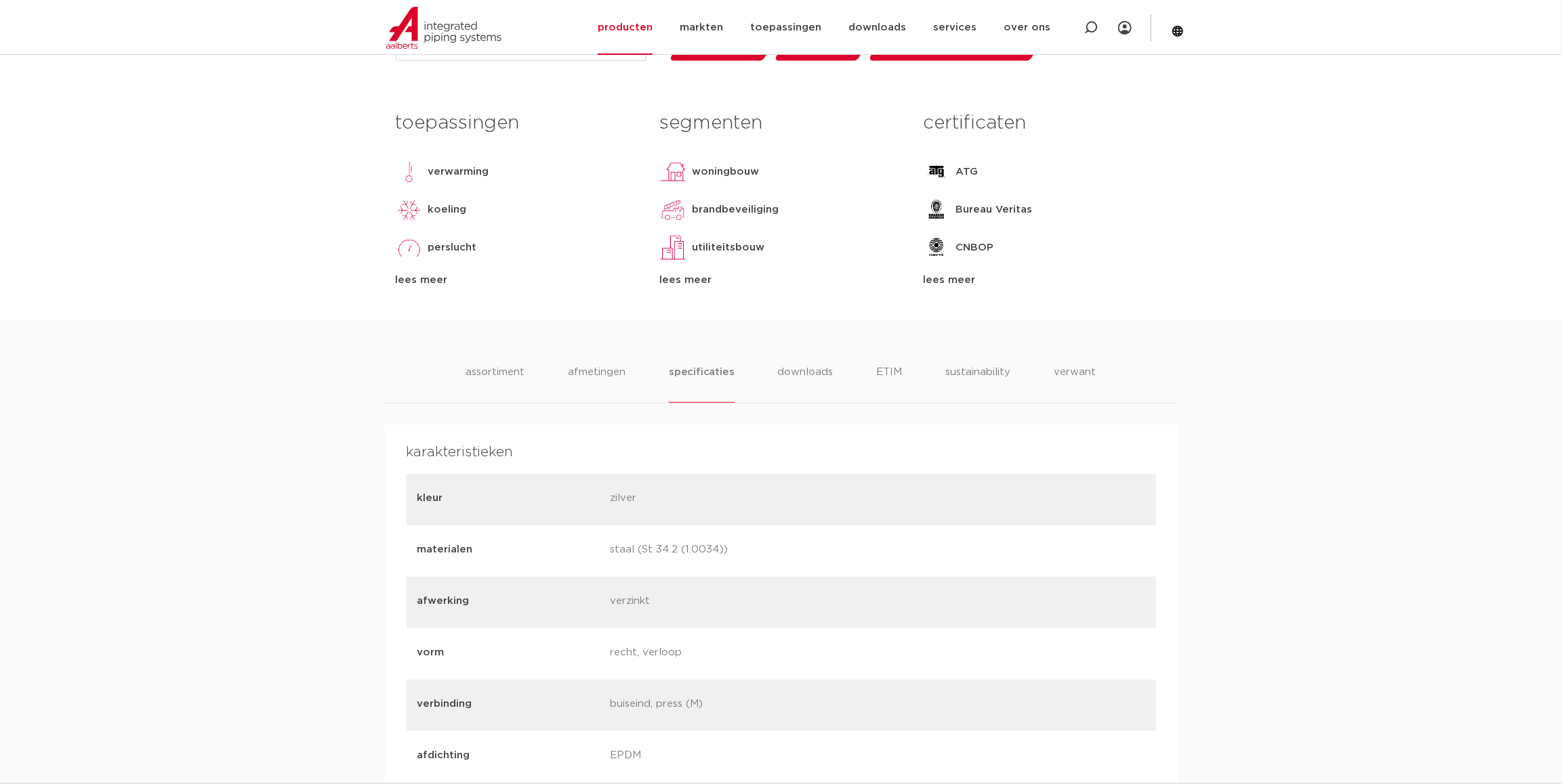
scroll to position [541, 0]
